Goal: Ask a question: Seek information or help from site administrators or community

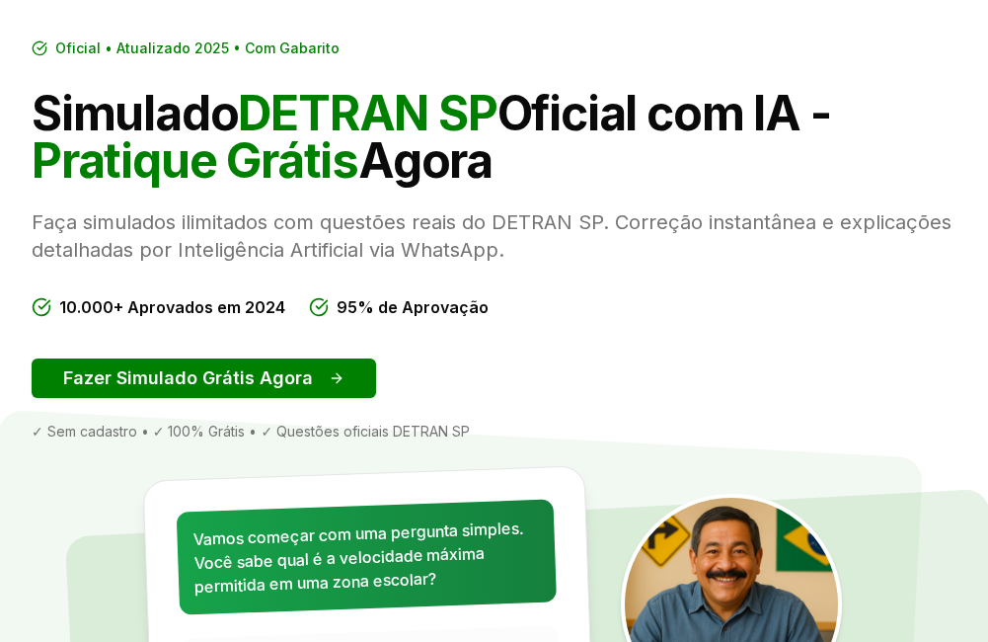
scroll to position [99, 0]
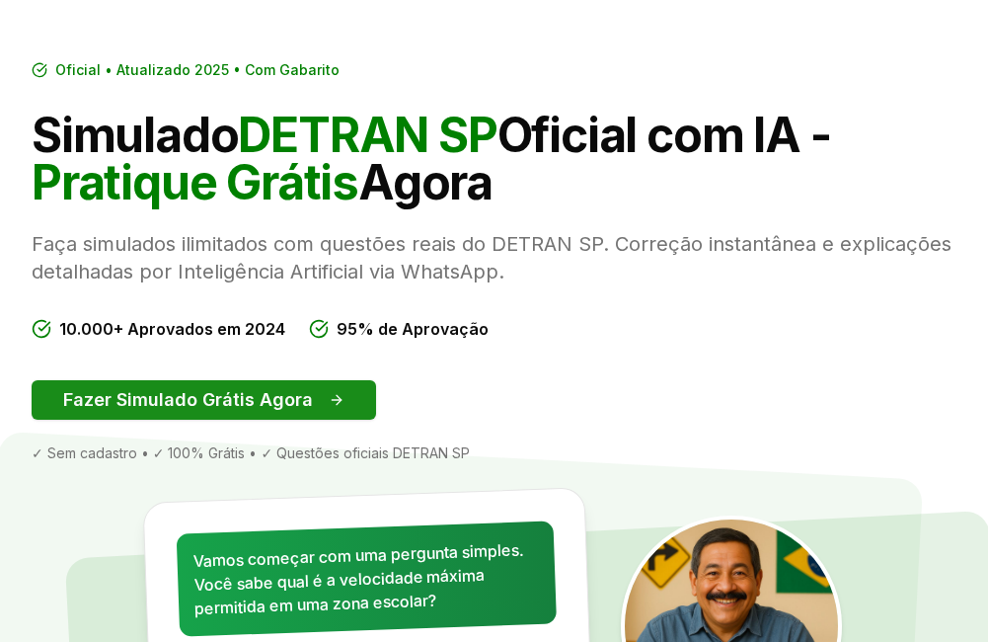
click at [125, 398] on button "Fazer Simulado Grátis Agora" at bounding box center [204, 399] width 345 height 39
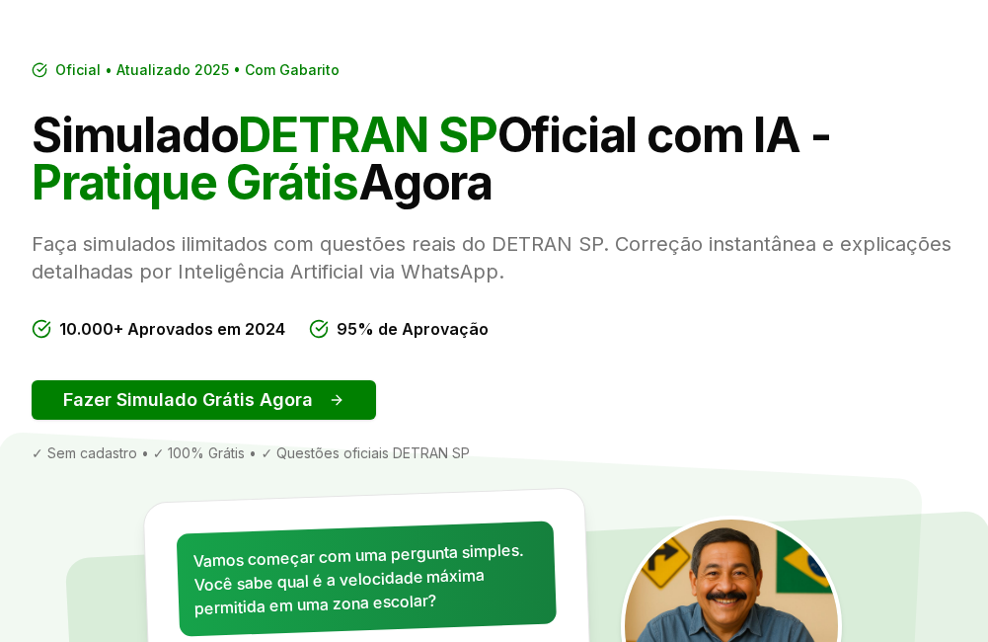
scroll to position [1, 0]
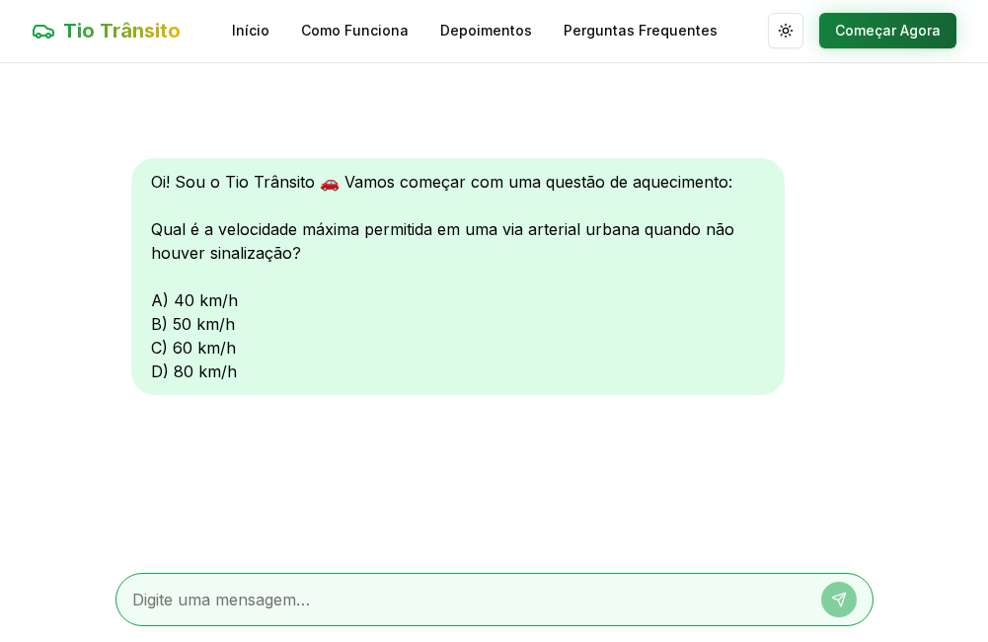
click at [863, 23] on button "Começar Agora" at bounding box center [887, 31] width 137 height 36
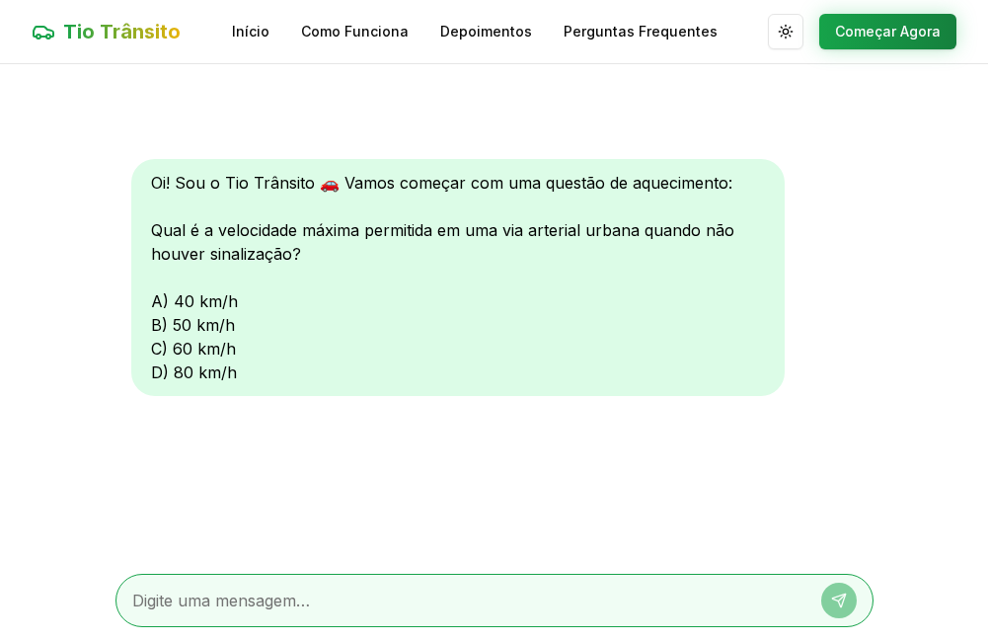
click at [282, 590] on textarea at bounding box center [466, 600] width 669 height 24
type textarea "C"
click at [841, 603] on icon at bounding box center [839, 600] width 16 height 16
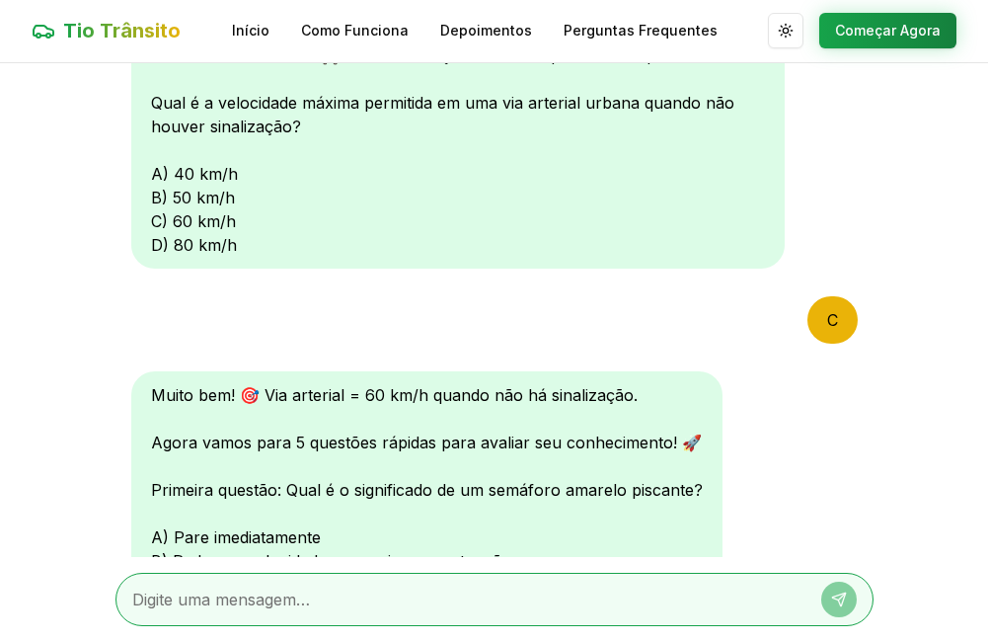
scroll to position [225, 0]
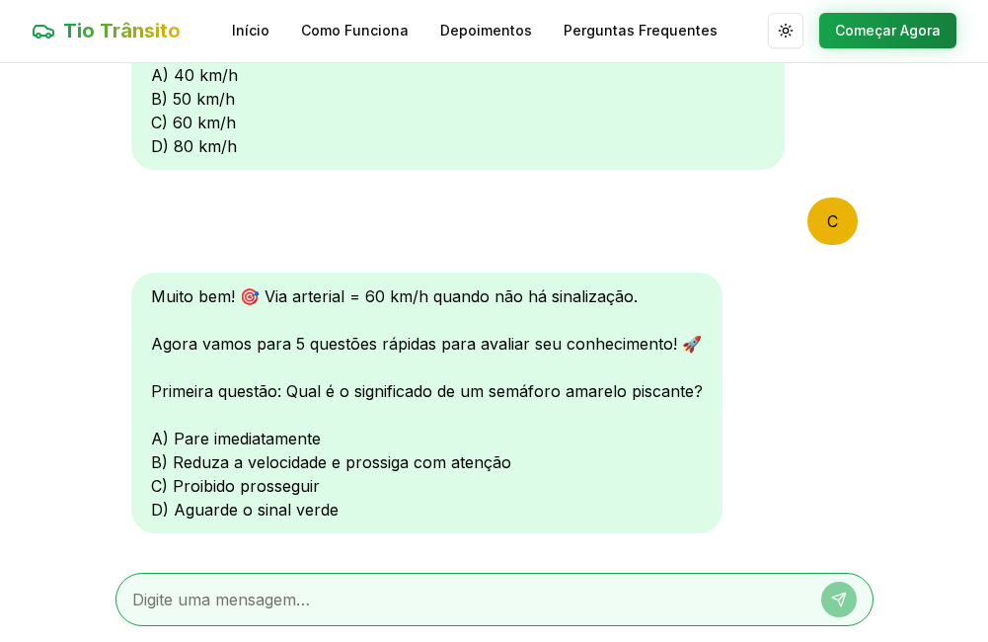
click at [498, 611] on div at bounding box center [495, 599] width 758 height 53
click at [500, 605] on textarea at bounding box center [466, 599] width 669 height 24
type textarea "B"
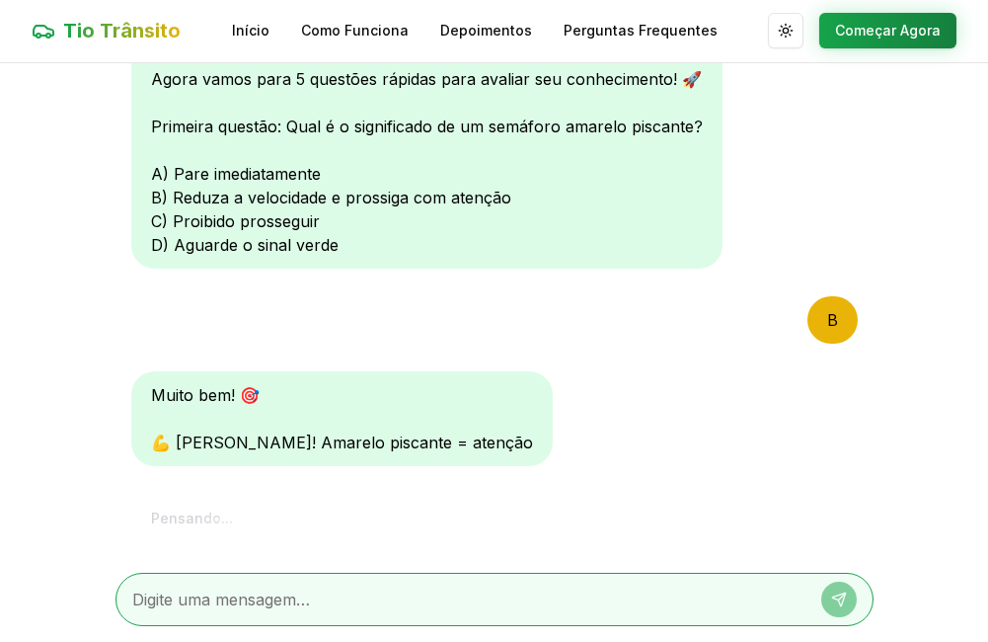
scroll to position [782, 0]
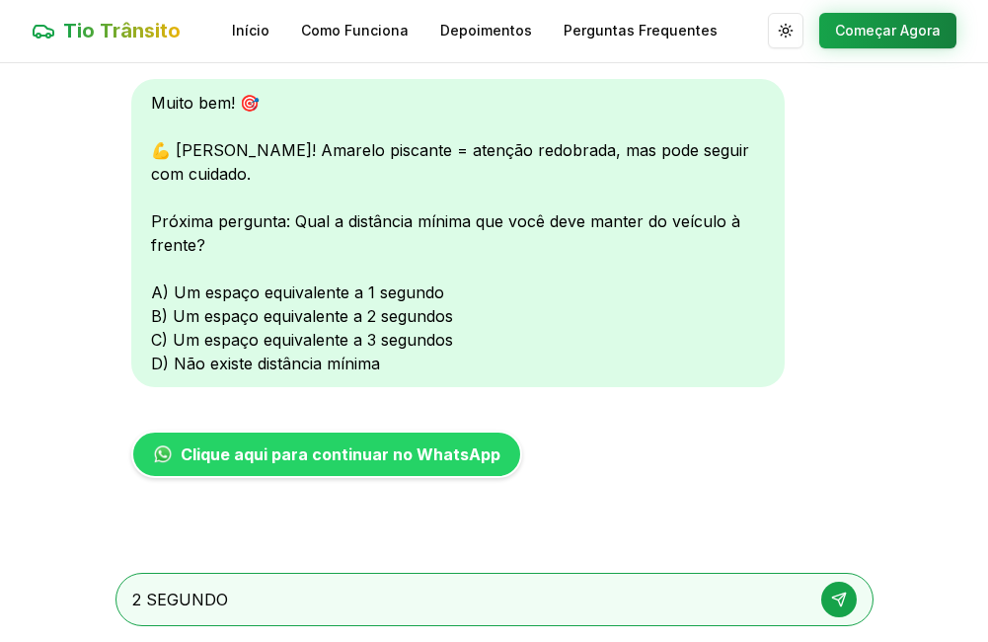
type textarea "2 SEGUNDOS"
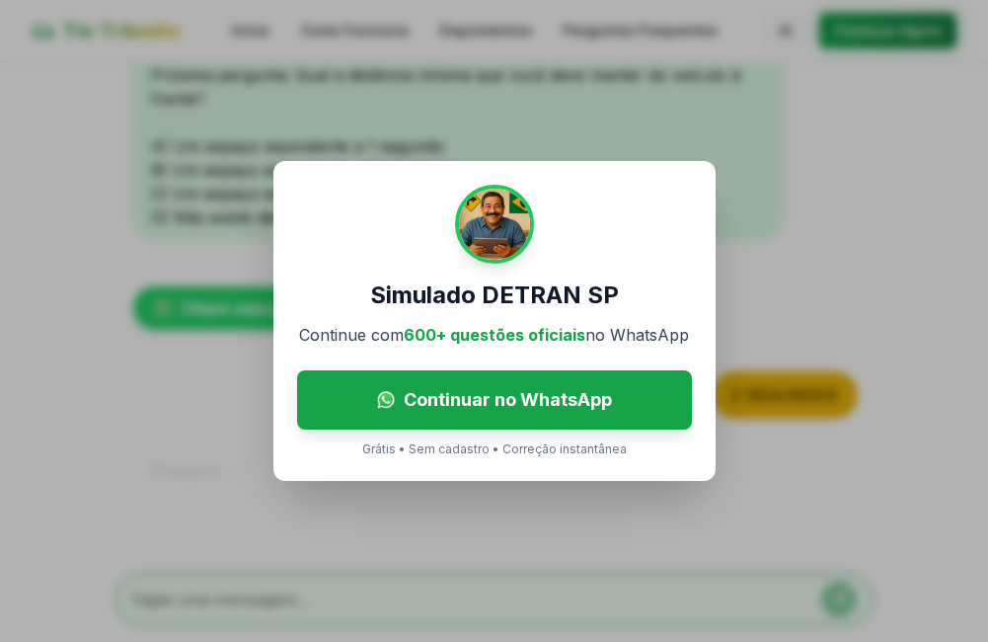
scroll to position [1003, 0]
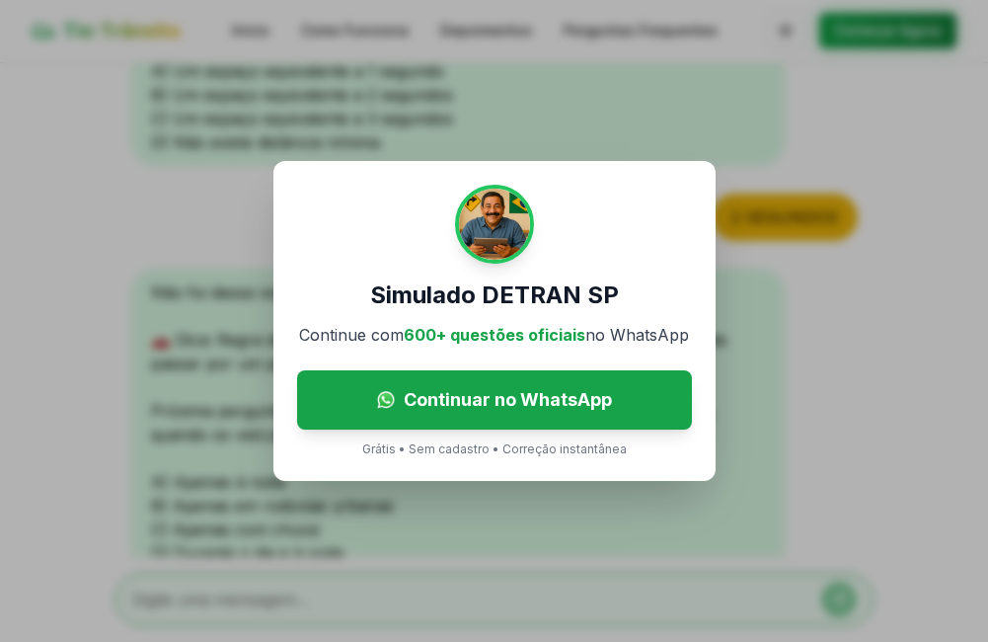
click at [983, 314] on div "Simulado DETRAN SP Continue com 600+ questões oficiais no WhatsApp Continuar no…" at bounding box center [494, 321] width 988 height 642
click at [592, 450] on p "Grátis • Sem cadastro • Correção instantânea" at bounding box center [494, 449] width 265 height 16
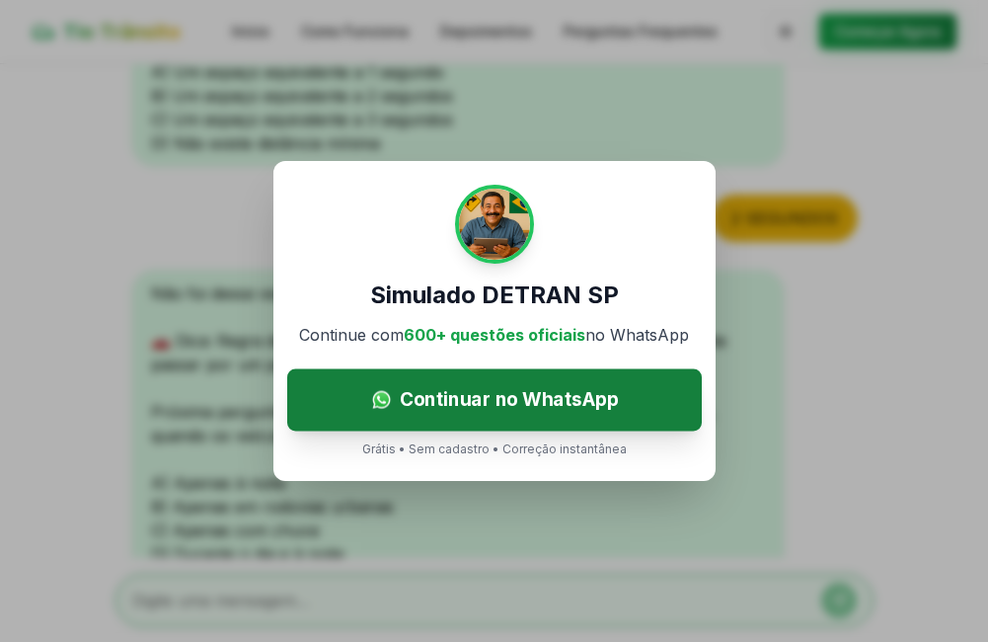
click at [490, 404] on span "Continuar no WhatsApp" at bounding box center [508, 399] width 219 height 29
click at [548, 382] on link "Continuar no WhatsApp" at bounding box center [494, 400] width 415 height 62
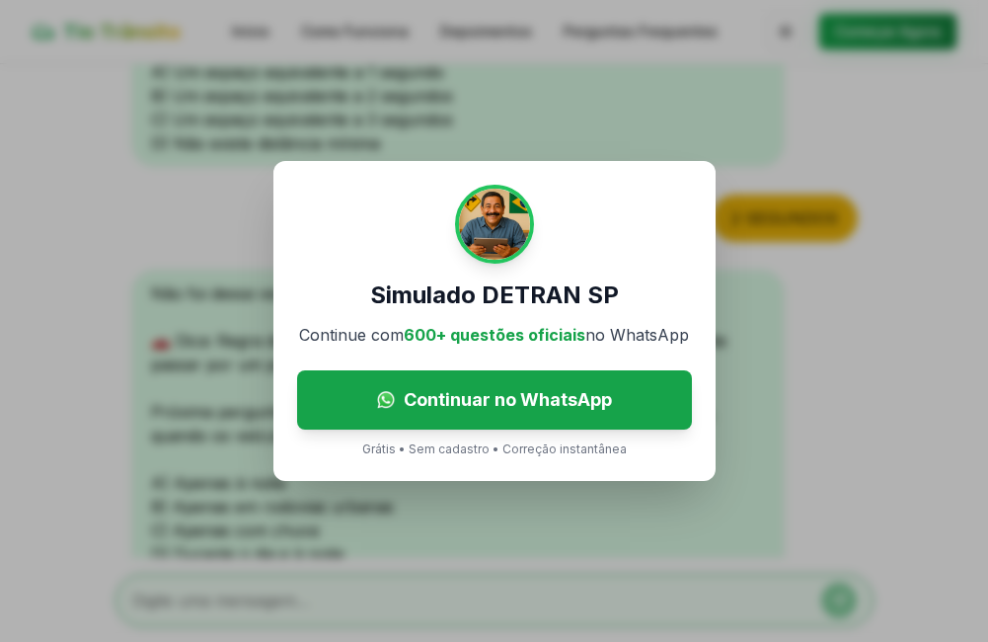
click at [374, 457] on div "Simulado DETRAN SP Continue com 600+ questões oficiais no WhatsApp Continuar no…" at bounding box center [494, 321] width 442 height 320
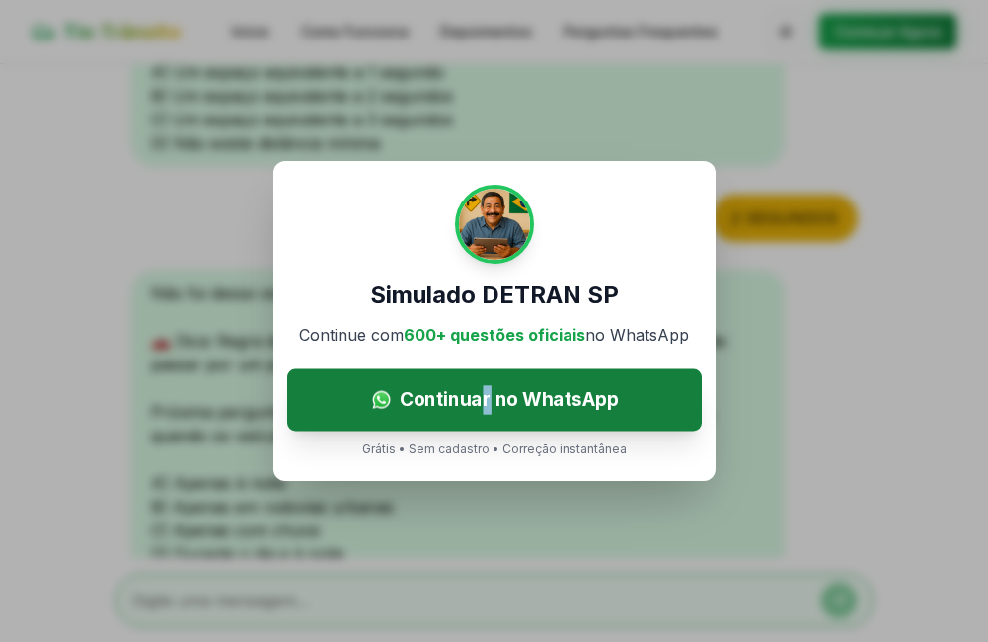
drag, startPoint x: 485, startPoint y: 365, endPoint x: 488, endPoint y: 375, distance: 10.3
click at [488, 375] on div "Simulado DETRAN SP Continue com 600+ questões oficiais no WhatsApp Continuar no…" at bounding box center [494, 321] width 442 height 320
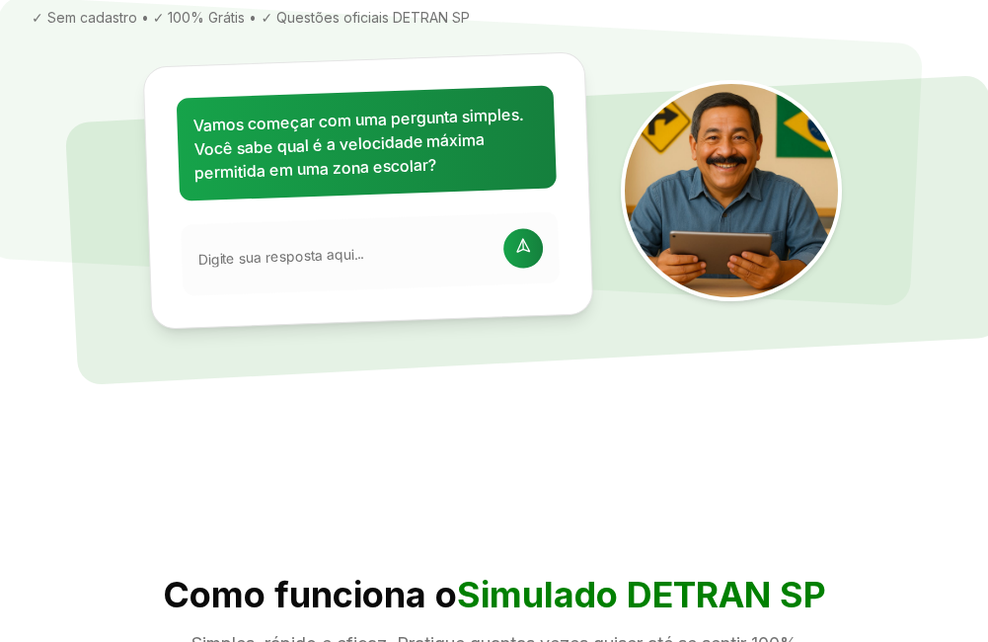
scroll to position [790, 0]
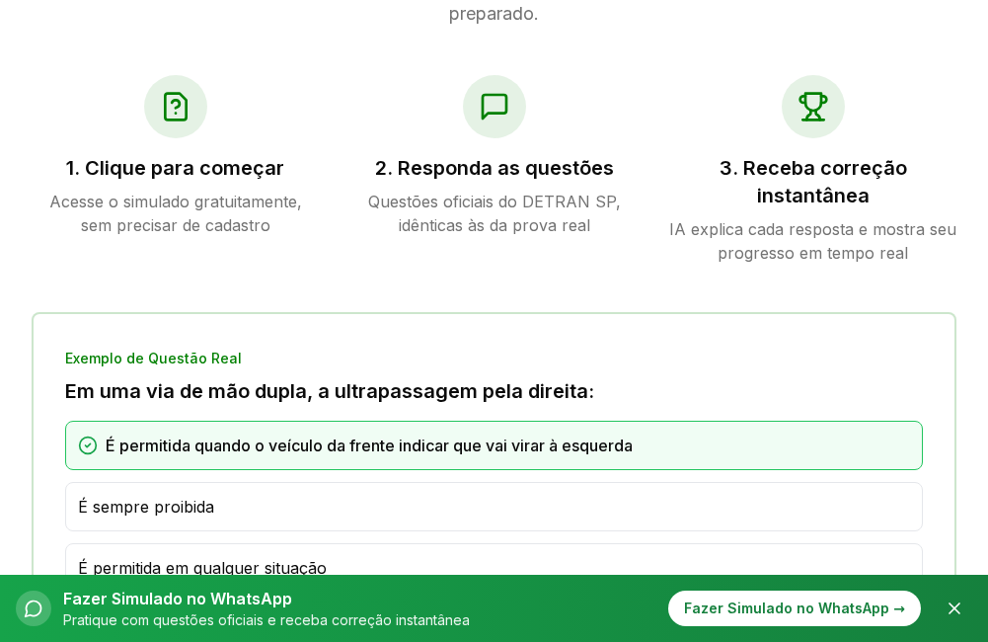
scroll to position [1481, 0]
